Goal: Task Accomplishment & Management: Manage account settings

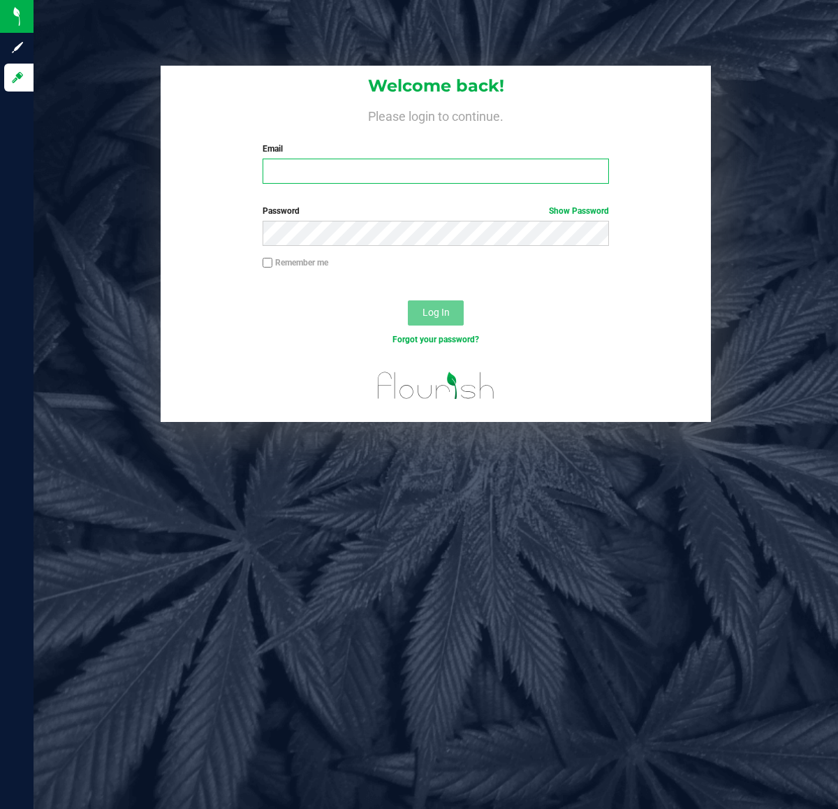
click at [511, 171] on input "Email" at bounding box center [436, 170] width 346 height 25
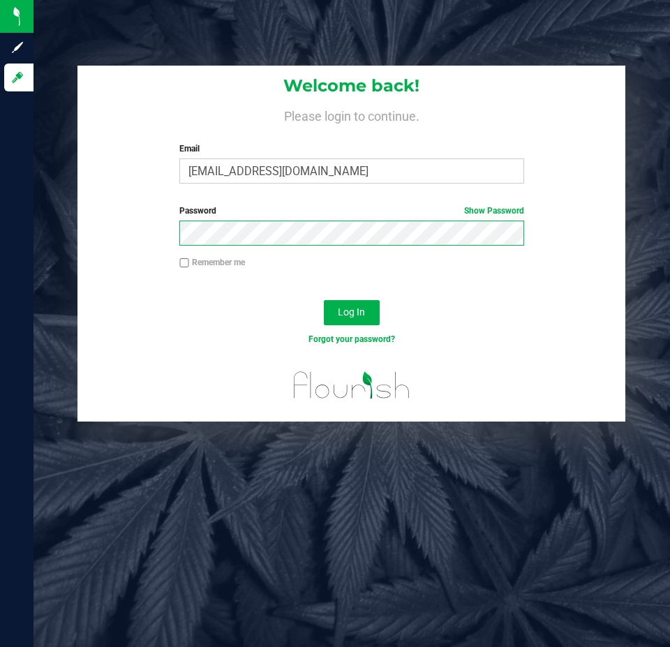
click at [324, 300] on button "Log In" at bounding box center [352, 312] width 56 height 25
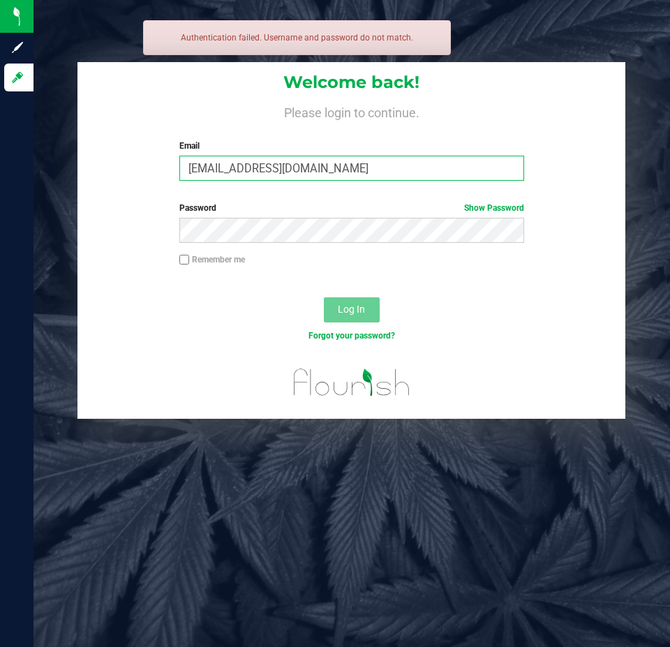
click at [311, 171] on input "[EMAIL_ADDRESS][DOMAIN_NAME]" at bounding box center [351, 168] width 344 height 25
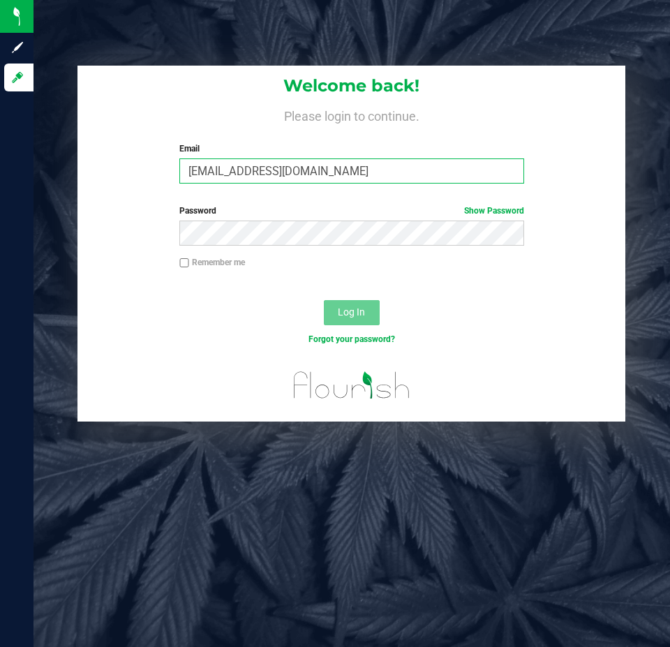
type input "[EMAIL_ADDRESS][DOMAIN_NAME]"
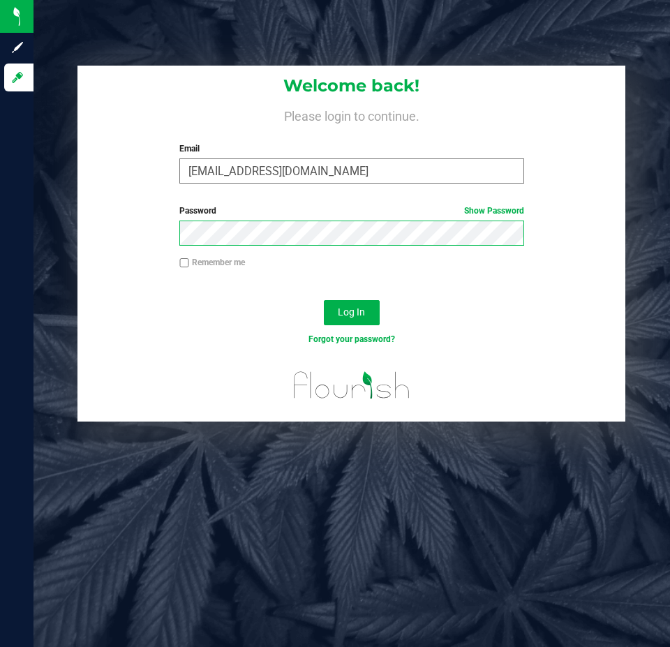
click at [324, 300] on button "Log In" at bounding box center [352, 312] width 56 height 25
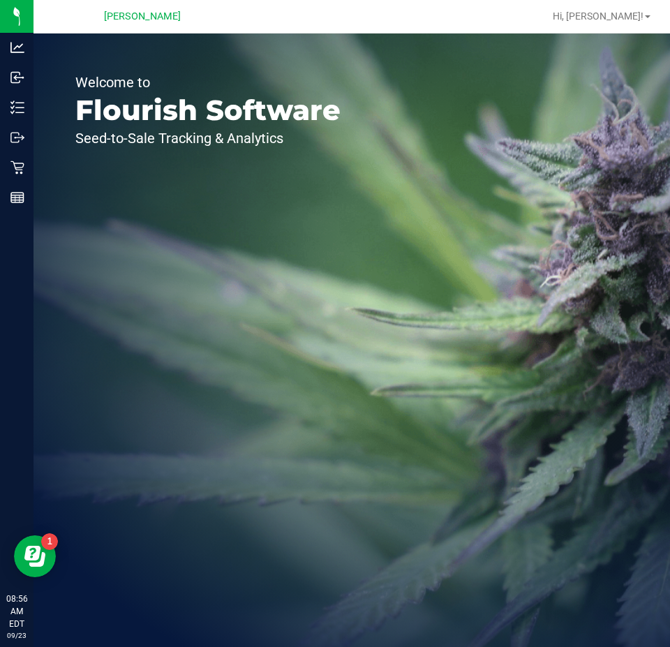
click at [12, 171] on icon at bounding box center [17, 168] width 14 height 14
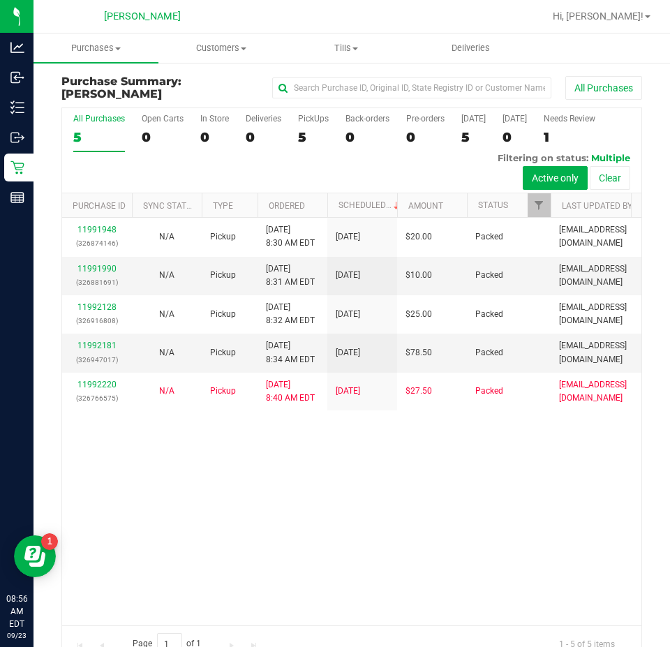
click at [204, 458] on div "11991948 (326874146) N/A Pickup 9/23/2025 8:30 AM EDT 9/23/2025 $20.00 Packed j…" at bounding box center [352, 422] width 580 height 408
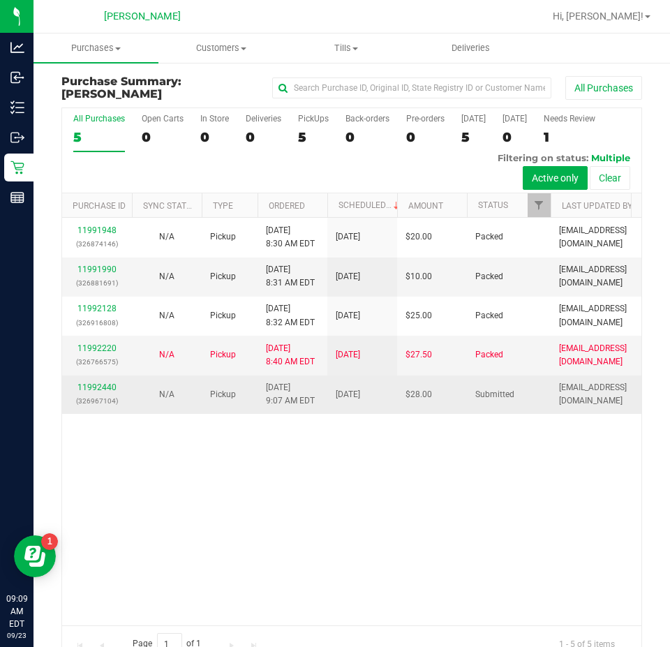
click at [82, 401] on p "(326967104)" at bounding box center [97, 400] width 53 height 13
click at [101, 401] on p "(326967104)" at bounding box center [97, 400] width 53 height 13
click at [94, 388] on link "11992440" at bounding box center [97, 388] width 39 height 10
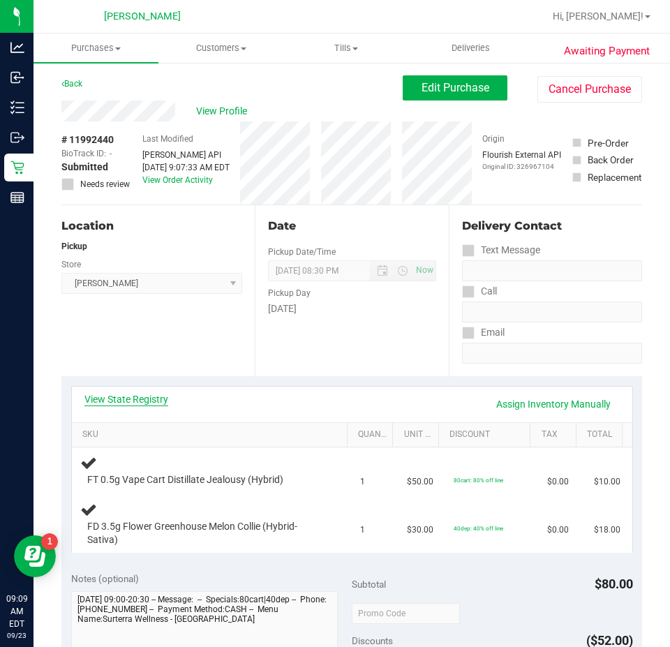
click at [128, 401] on link "View State Registry" at bounding box center [126, 399] width 84 height 14
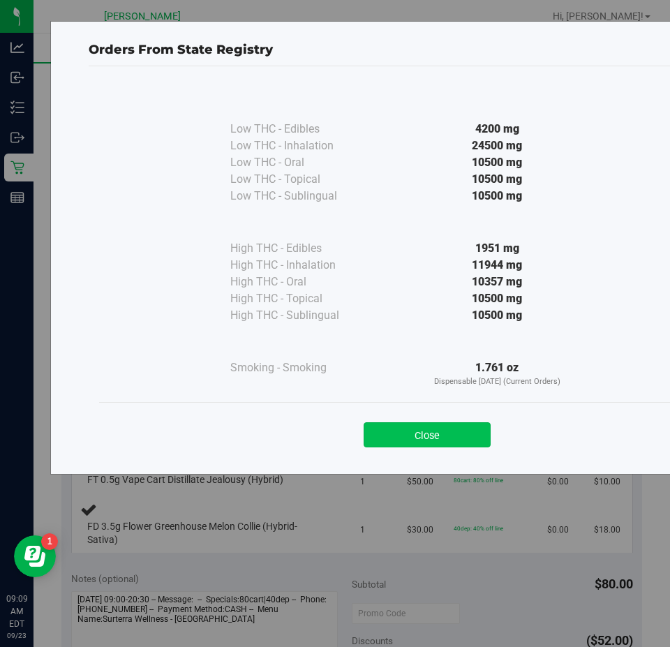
click at [447, 427] on button "Close" at bounding box center [427, 434] width 127 height 25
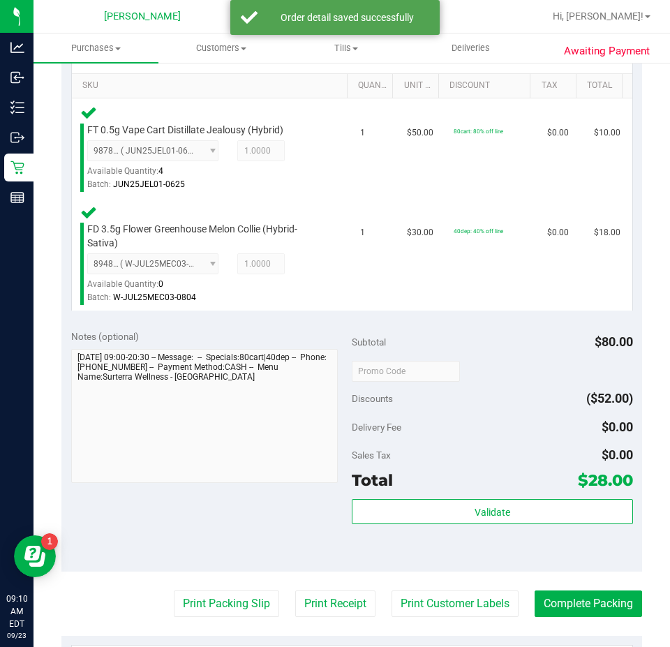
scroll to position [348, 0]
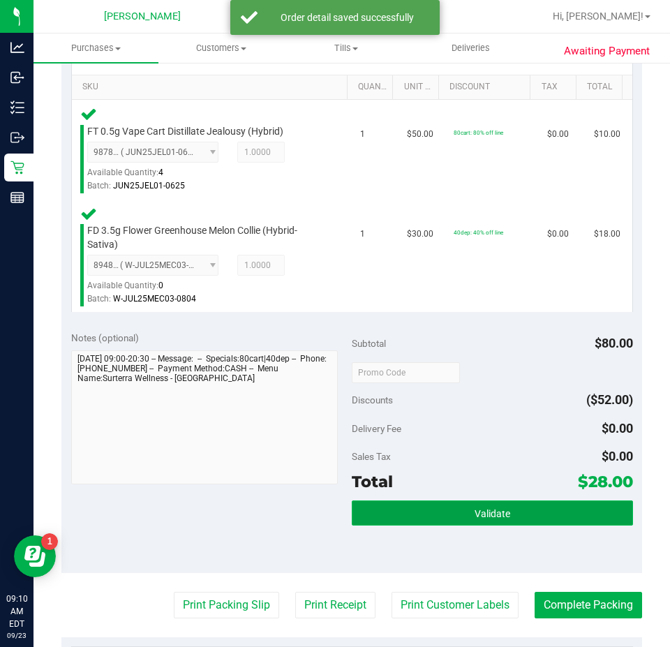
click at [522, 514] on button "Validate" at bounding box center [492, 513] width 281 height 25
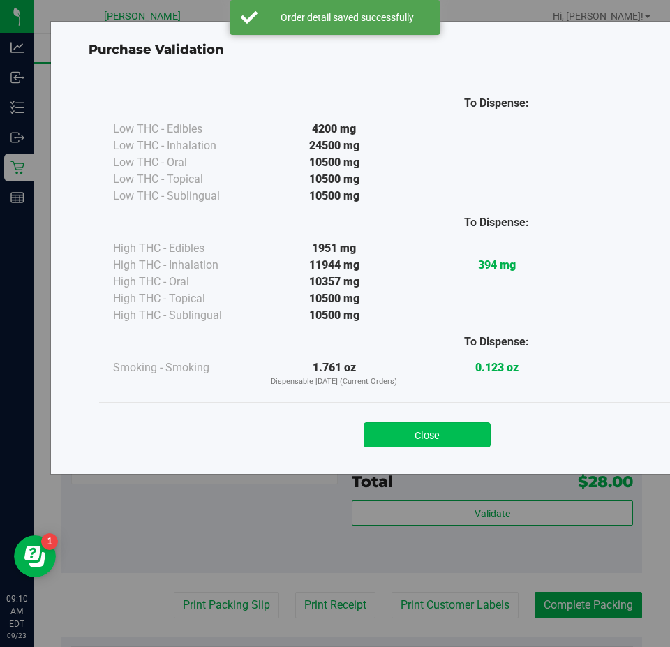
click at [442, 433] on button "Close" at bounding box center [427, 434] width 127 height 25
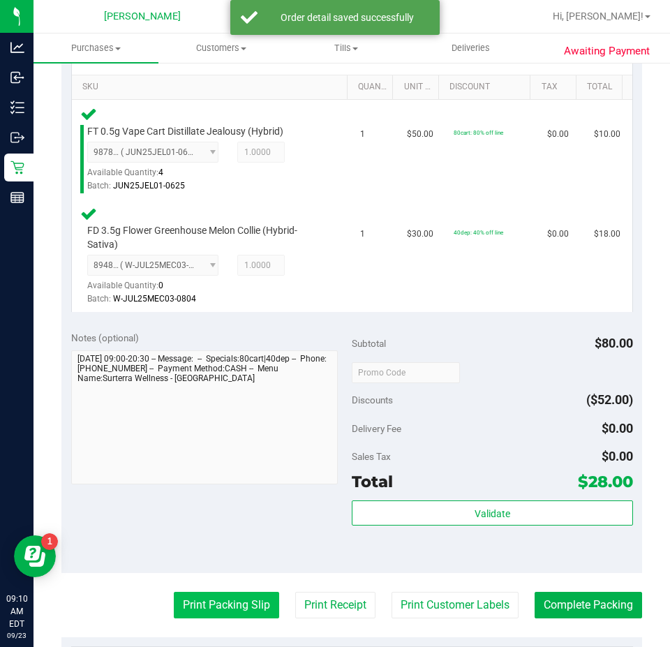
click at [237, 615] on button "Print Packing Slip" at bounding box center [226, 605] width 105 height 27
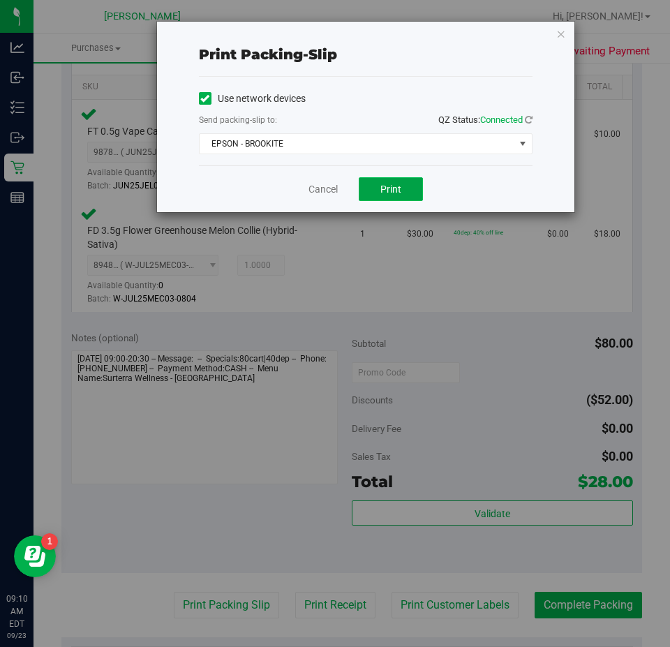
click at [415, 184] on button "Print" at bounding box center [391, 189] width 64 height 24
click at [315, 192] on link "Cancel" at bounding box center [323, 189] width 29 height 15
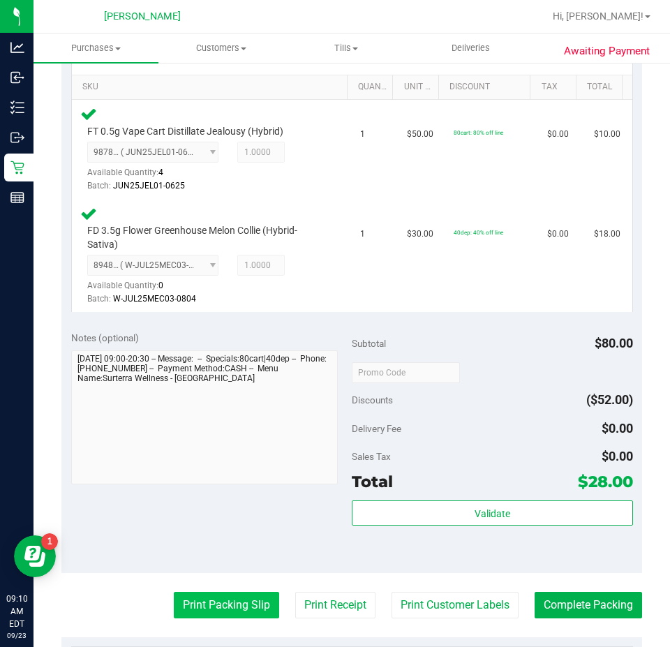
click at [236, 600] on button "Print Packing Slip" at bounding box center [226, 605] width 105 height 27
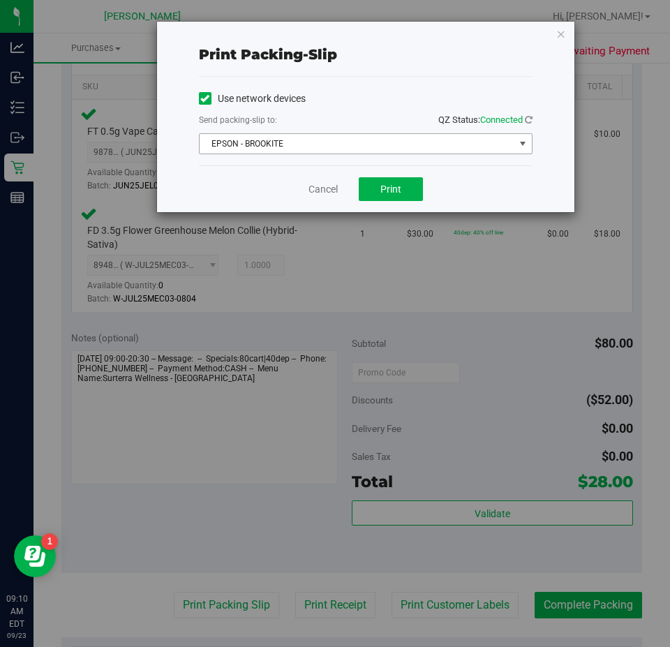
click at [281, 145] on span "EPSON - BROOKITE" at bounding box center [357, 144] width 315 height 20
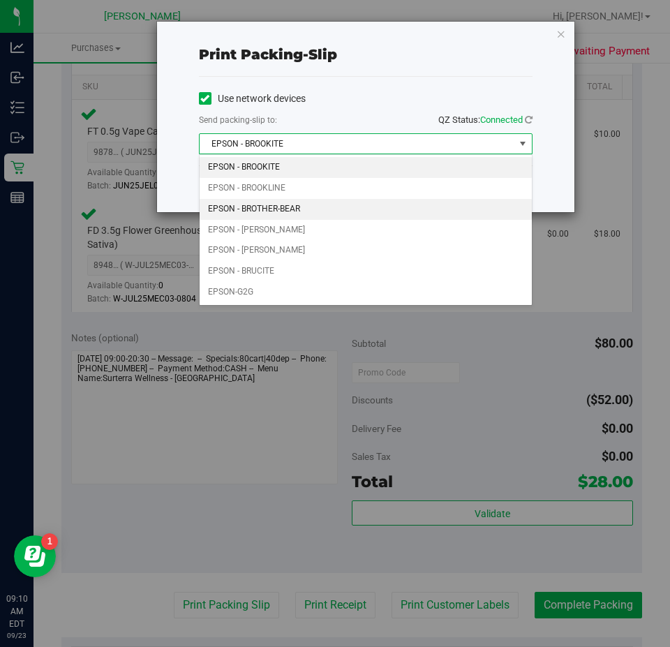
click at [291, 205] on li "EPSON - BROTHER-BEAR" at bounding box center [366, 209] width 332 height 21
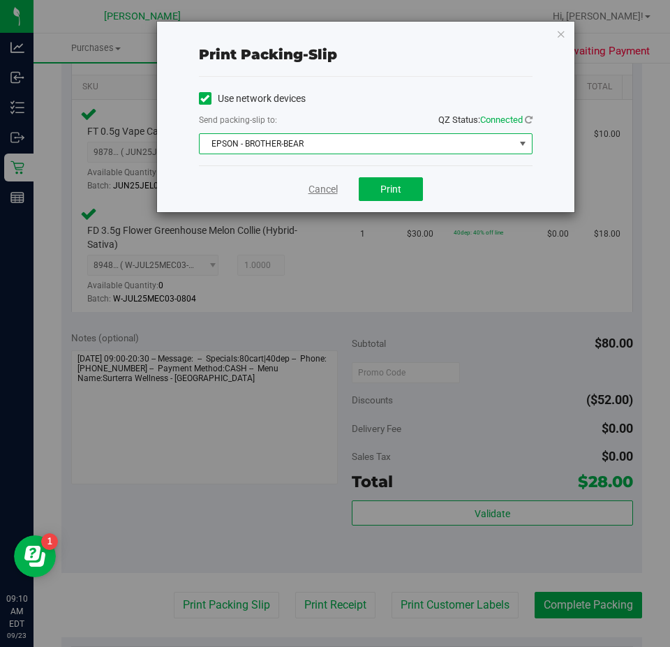
click at [311, 189] on link "Cancel" at bounding box center [323, 189] width 29 height 15
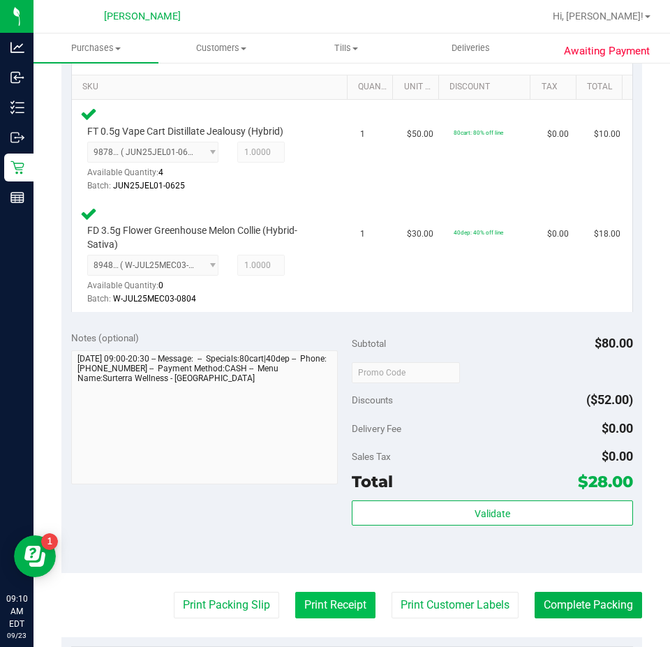
click at [337, 611] on button "Print Receipt" at bounding box center [335, 605] width 80 height 27
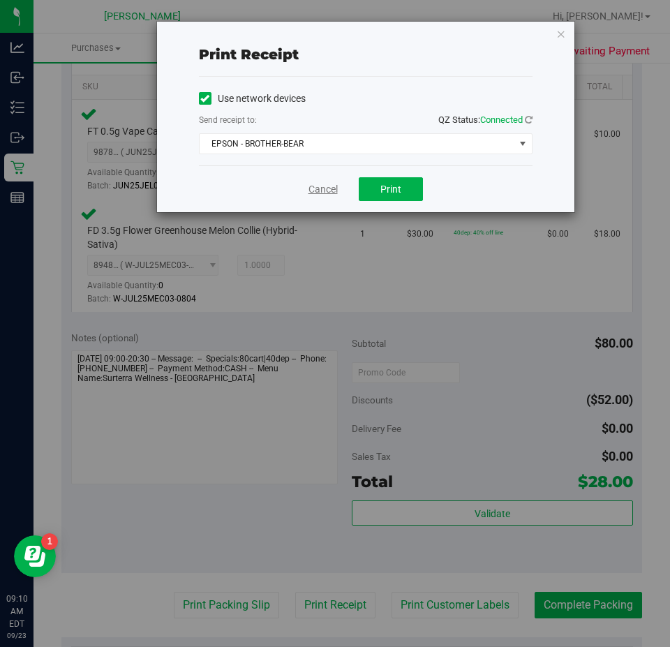
click at [330, 187] on link "Cancel" at bounding box center [323, 189] width 29 height 15
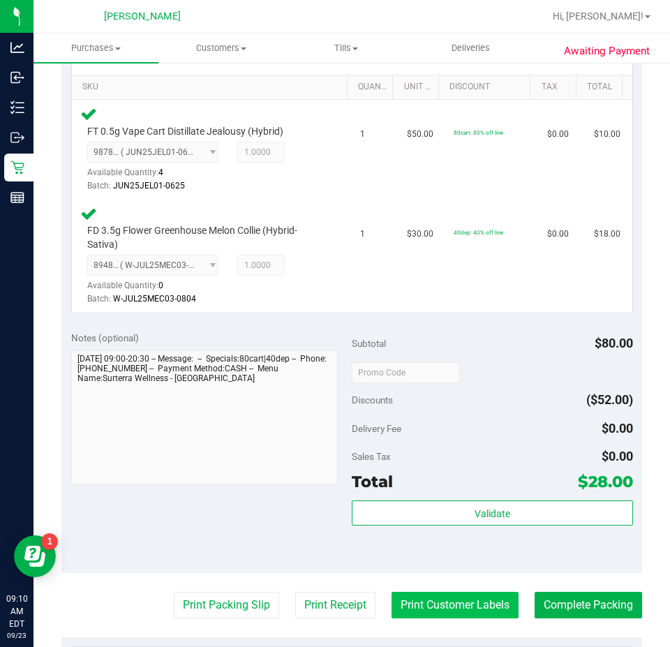
click at [416, 614] on button "Print Customer Labels" at bounding box center [455, 605] width 127 height 27
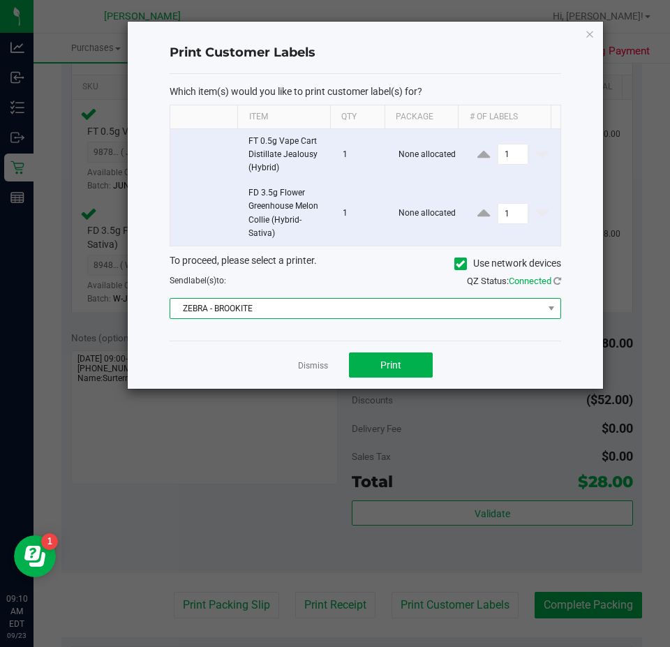
click at [357, 311] on span "ZEBRA - BROOKITE" at bounding box center [356, 309] width 373 height 20
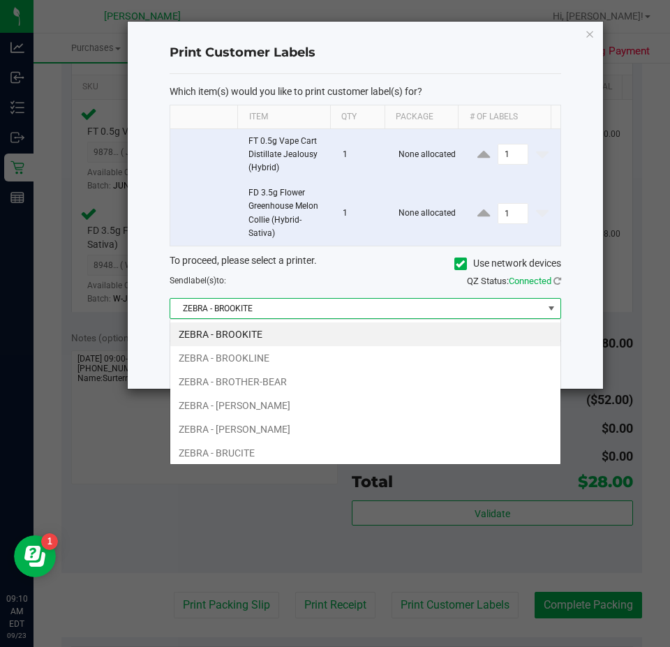
scroll to position [21, 391]
click at [322, 385] on li "ZEBRA - BROTHER-BEAR" at bounding box center [365, 382] width 390 height 24
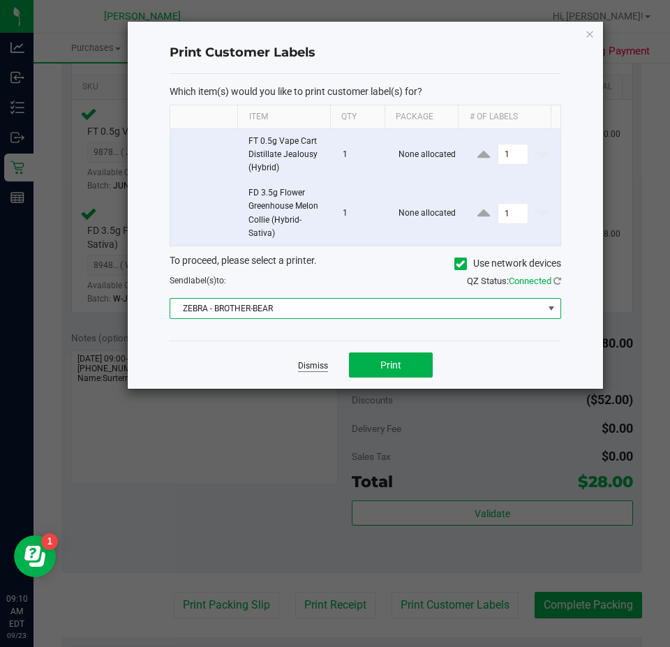
click at [319, 362] on link "Dismiss" at bounding box center [313, 366] width 30 height 12
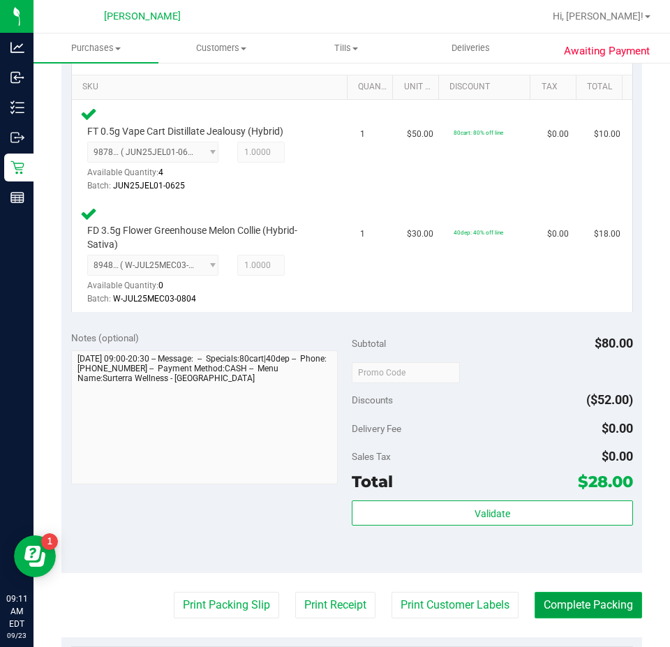
click at [566, 594] on button "Complete Packing" at bounding box center [589, 605] width 108 height 27
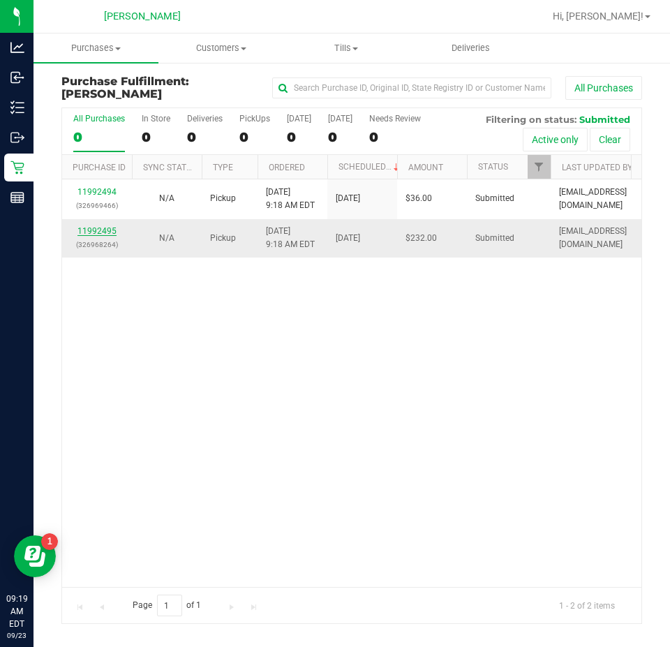
click at [110, 230] on link "11992495" at bounding box center [97, 231] width 39 height 10
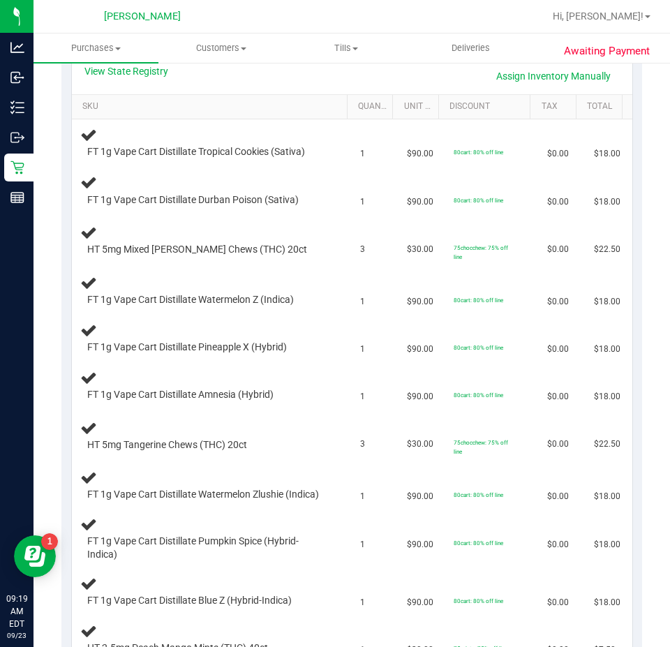
scroll to position [329, 0]
click at [140, 71] on link "View State Registry" at bounding box center [126, 71] width 84 height 14
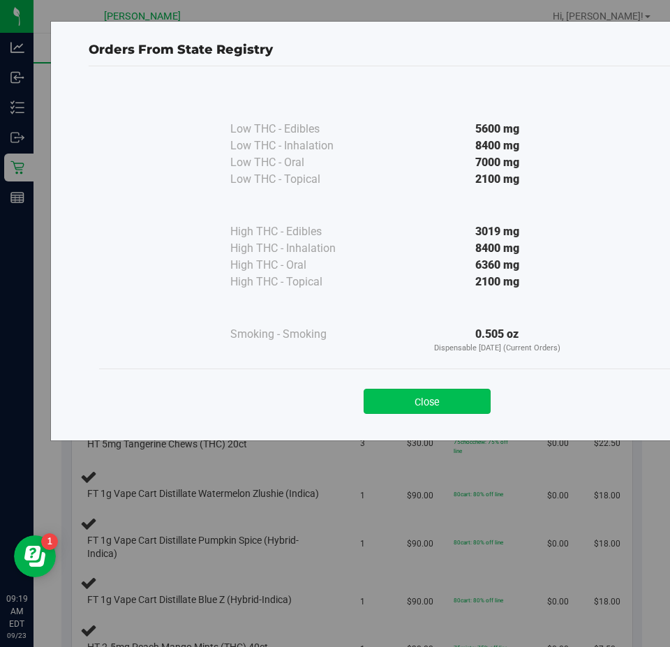
click at [407, 410] on button "Close" at bounding box center [427, 401] width 127 height 25
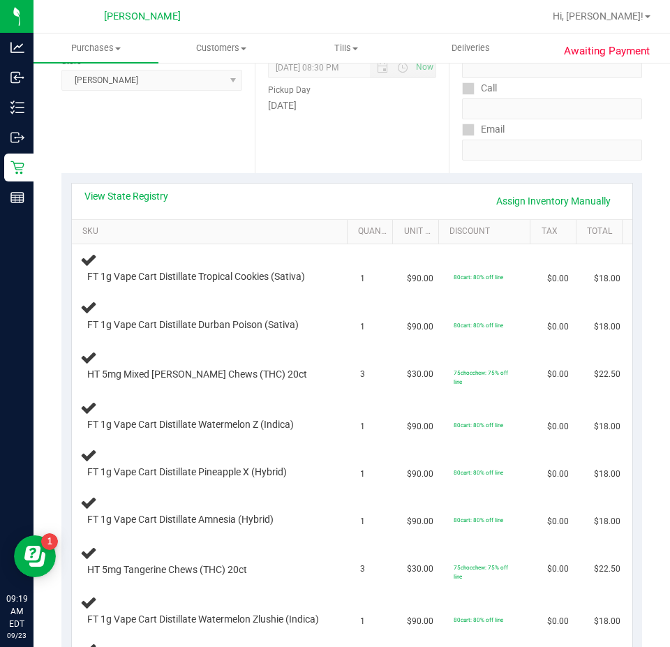
scroll to position [182, 0]
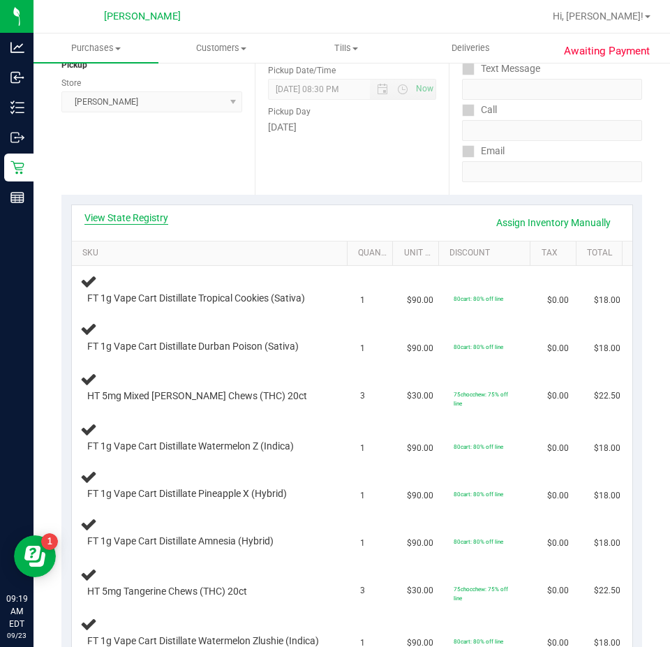
click at [116, 223] on link "View State Registry" at bounding box center [126, 218] width 84 height 14
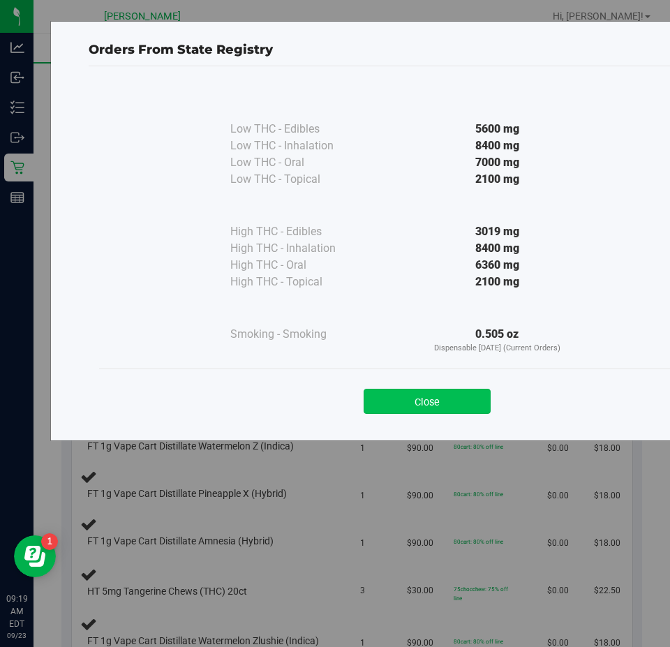
click at [406, 411] on button "Close" at bounding box center [427, 401] width 127 height 25
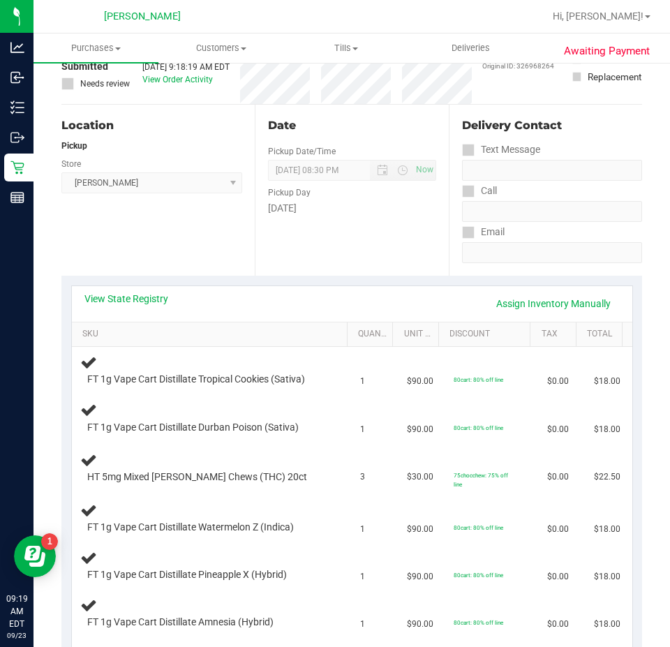
scroll to position [0, 0]
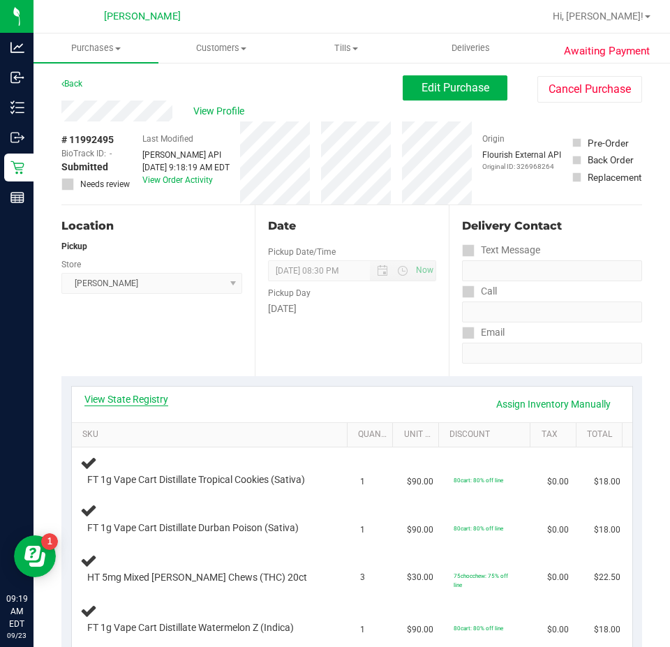
click at [130, 397] on link "View State Registry" at bounding box center [126, 399] width 84 height 14
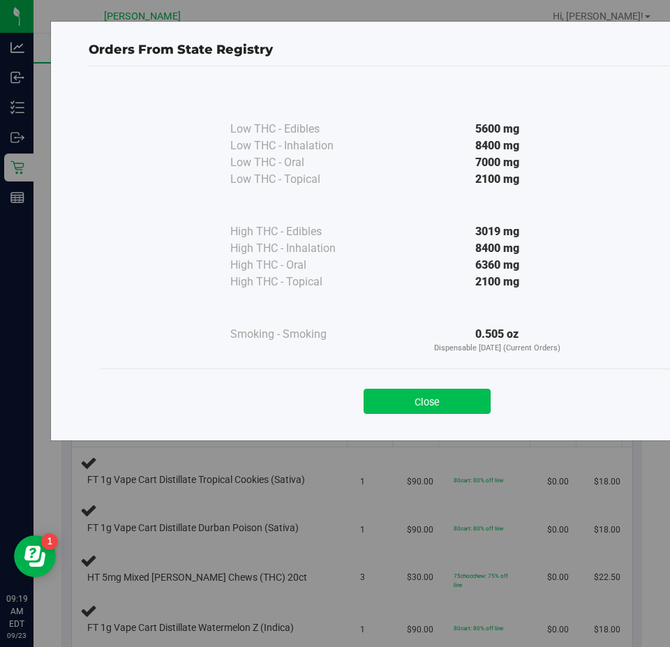
click at [397, 410] on button "Close" at bounding box center [427, 401] width 127 height 25
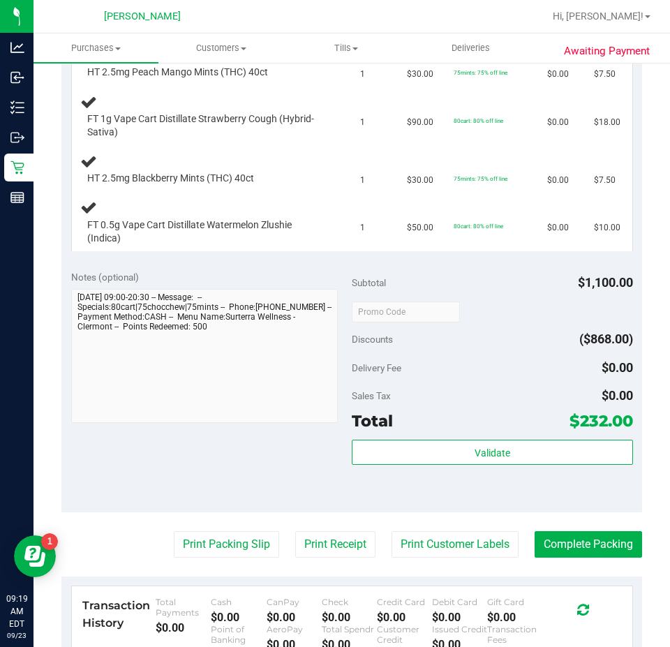
scroll to position [938, 0]
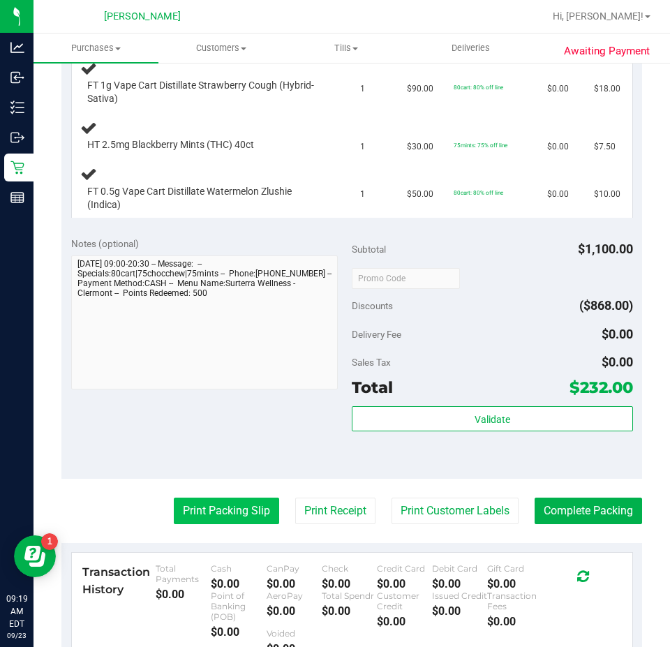
click at [214, 522] on button "Print Packing Slip" at bounding box center [226, 511] width 105 height 27
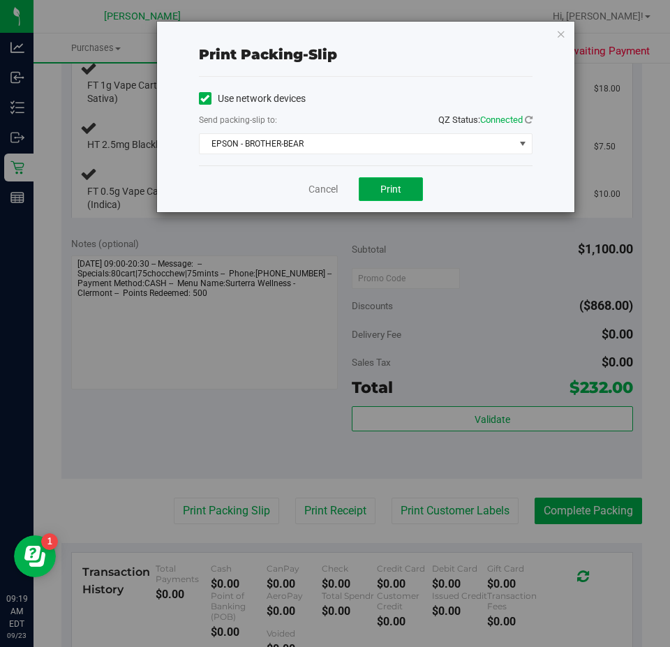
click at [387, 198] on button "Print" at bounding box center [391, 189] width 64 height 24
click at [319, 190] on link "Cancel" at bounding box center [323, 189] width 29 height 15
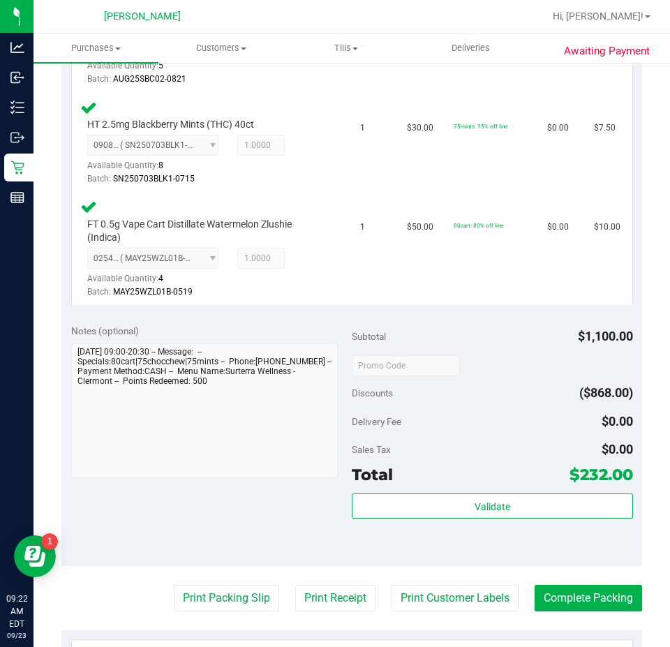
scroll to position [1630, 0]
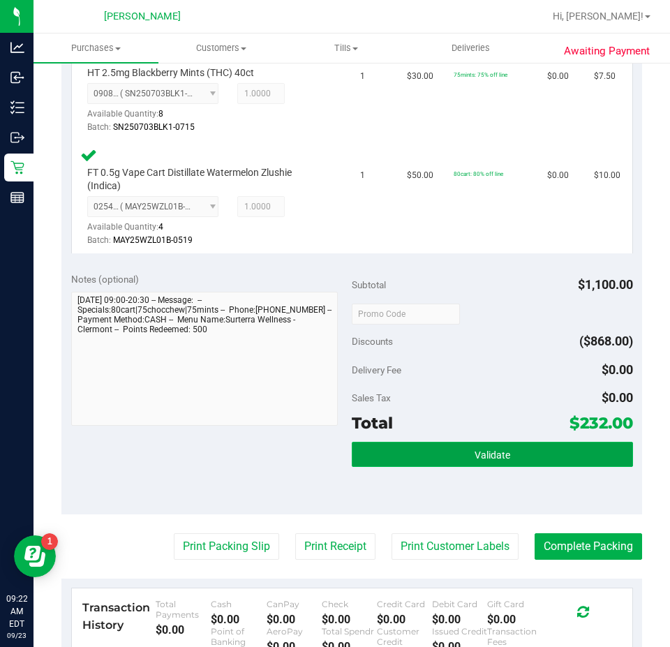
click at [486, 461] on span "Validate" at bounding box center [493, 455] width 36 height 11
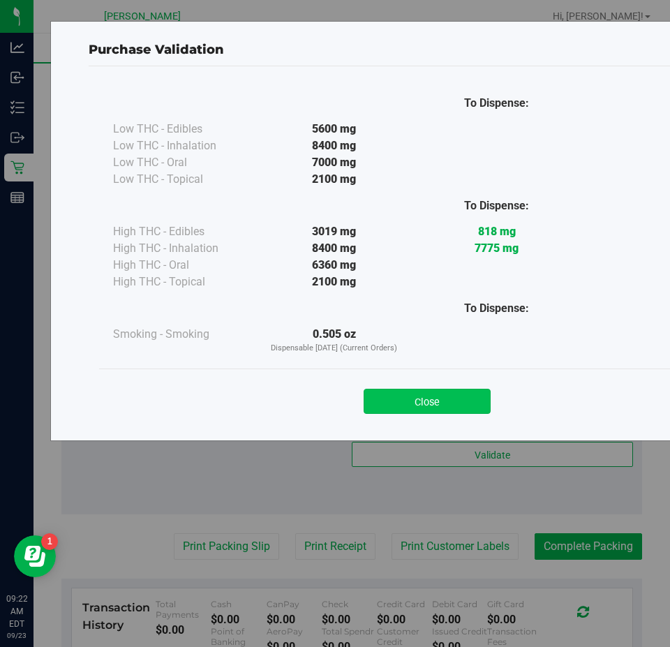
click at [431, 406] on button "Close" at bounding box center [427, 401] width 127 height 25
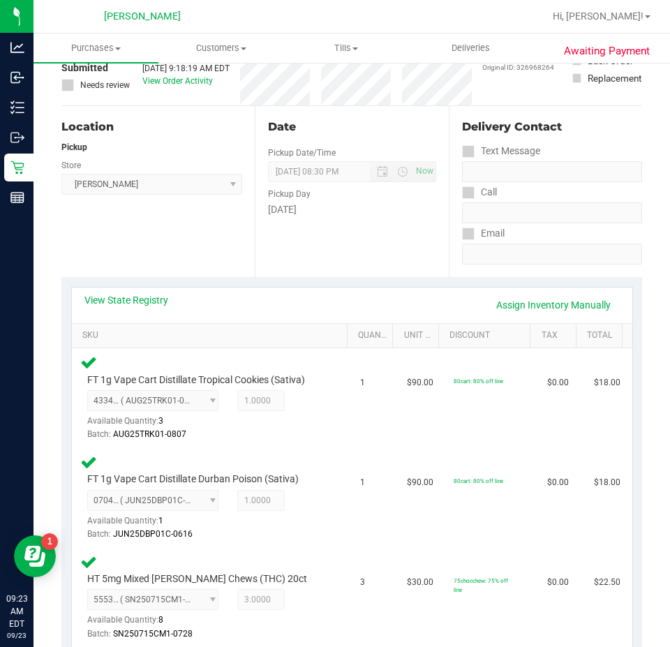
scroll to position [0, 0]
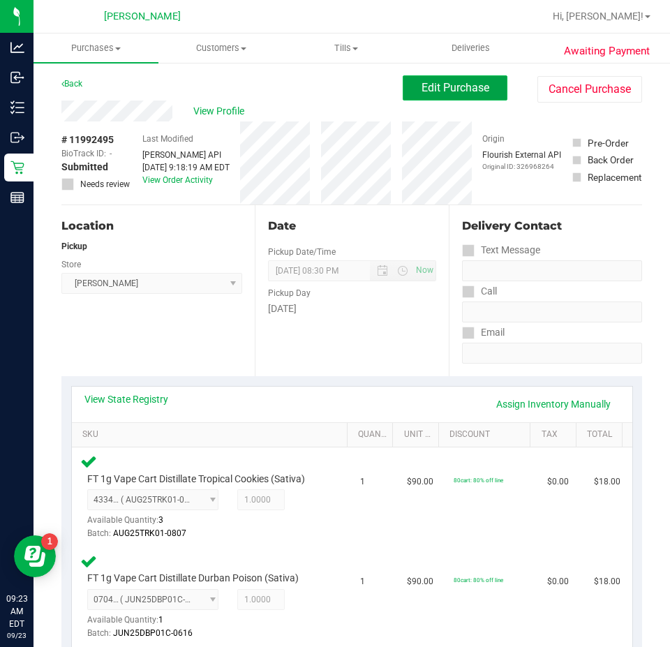
click at [469, 84] on span "Edit Purchase" at bounding box center [456, 87] width 68 height 13
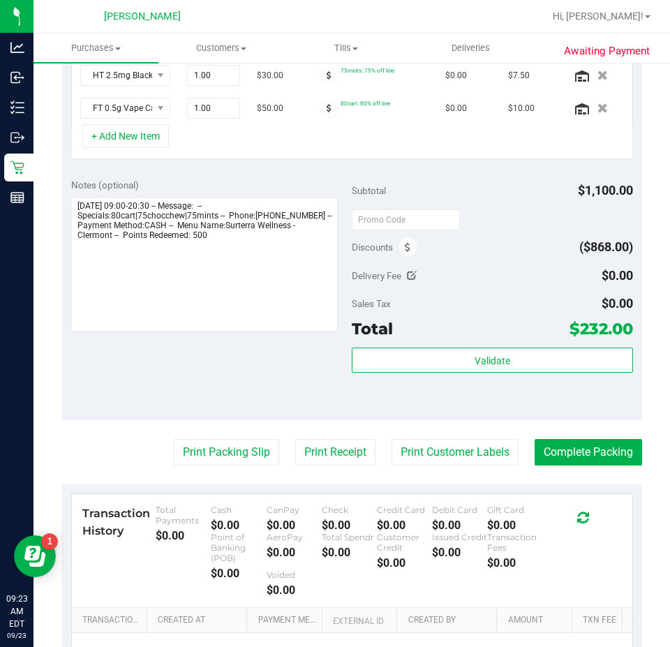
scroll to position [778, 0]
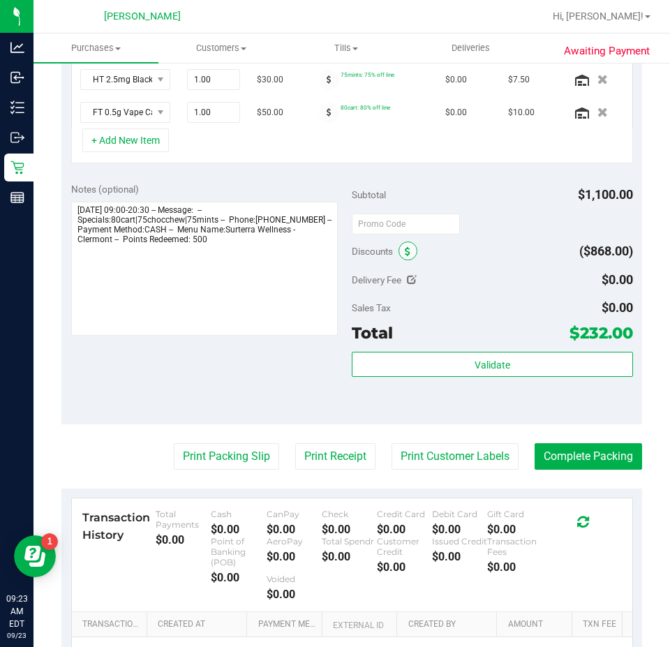
click at [405, 253] on icon at bounding box center [408, 252] width 6 height 10
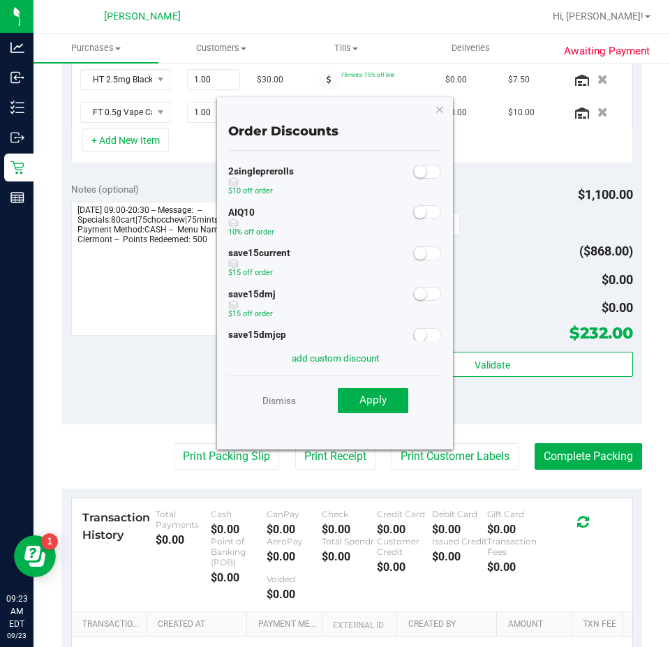
click at [420, 214] on span at bounding box center [427, 212] width 28 height 14
click at [388, 402] on button "Apply" at bounding box center [373, 400] width 71 height 25
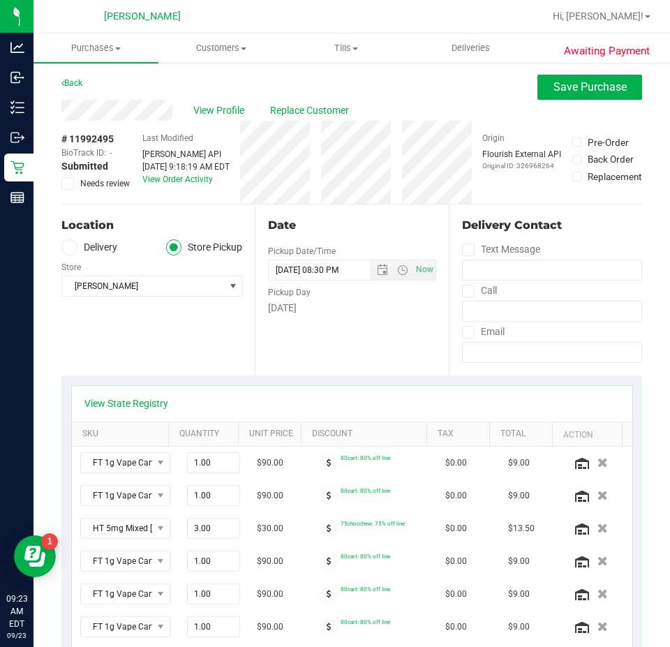
scroll to position [0, 0]
click at [596, 98] on button "Save Purchase" at bounding box center [590, 87] width 105 height 25
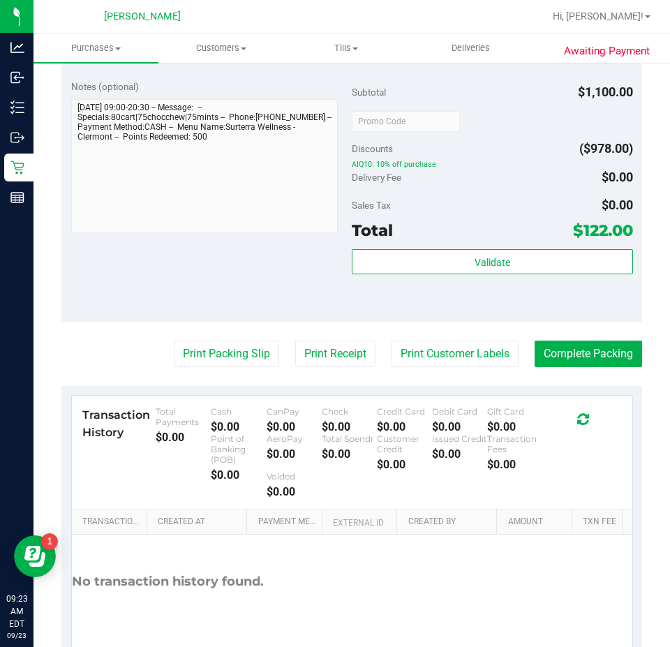
scroll to position [2044, 0]
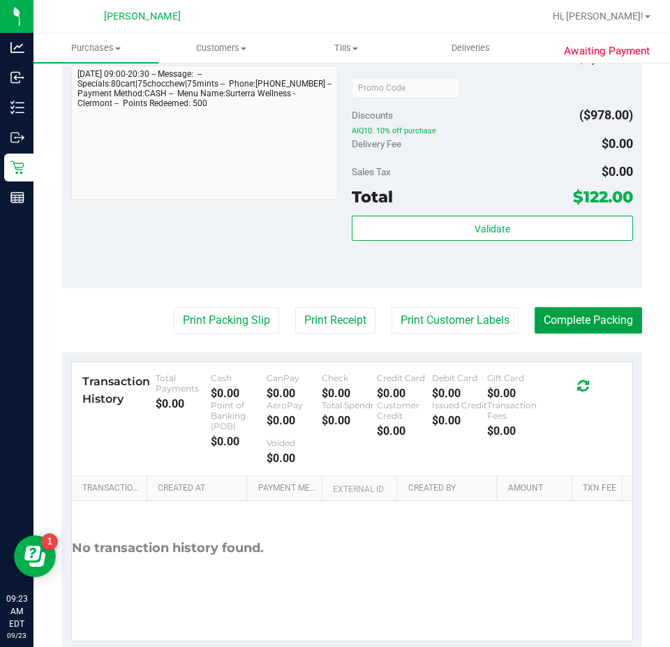
click at [597, 330] on button "Complete Packing" at bounding box center [589, 320] width 108 height 27
